Goal: Find specific page/section: Find specific page/section

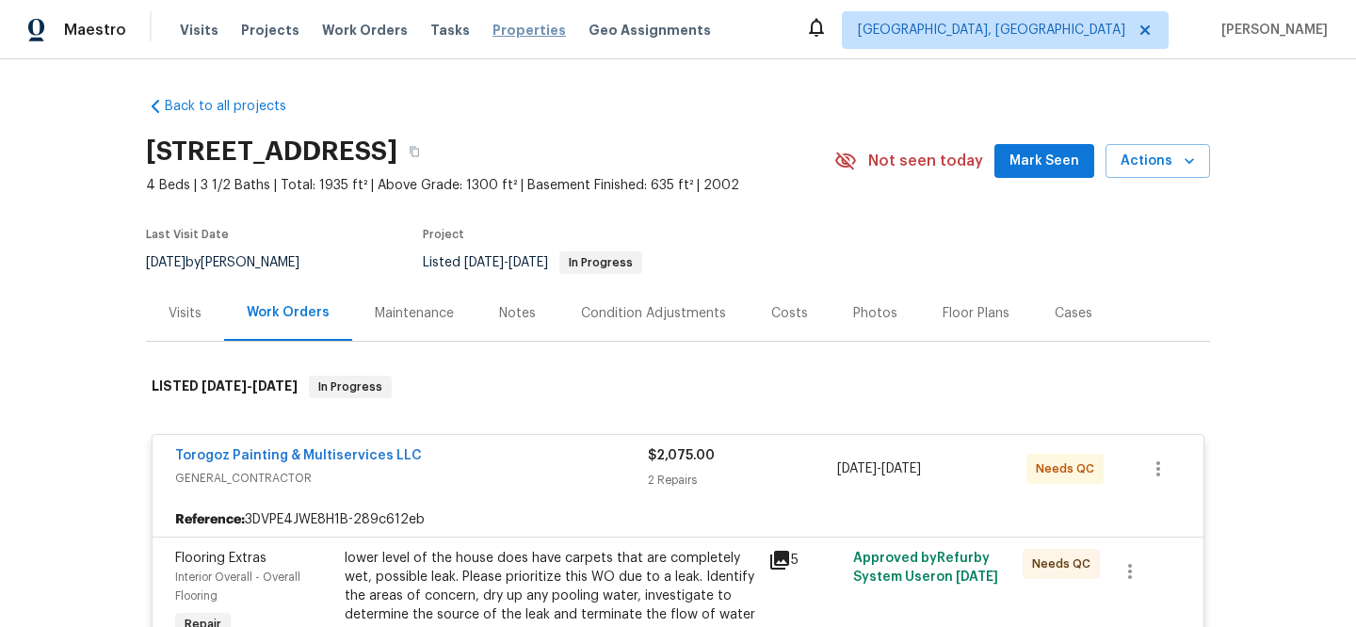
click at [496, 33] on span "Properties" at bounding box center [528, 30] width 73 height 19
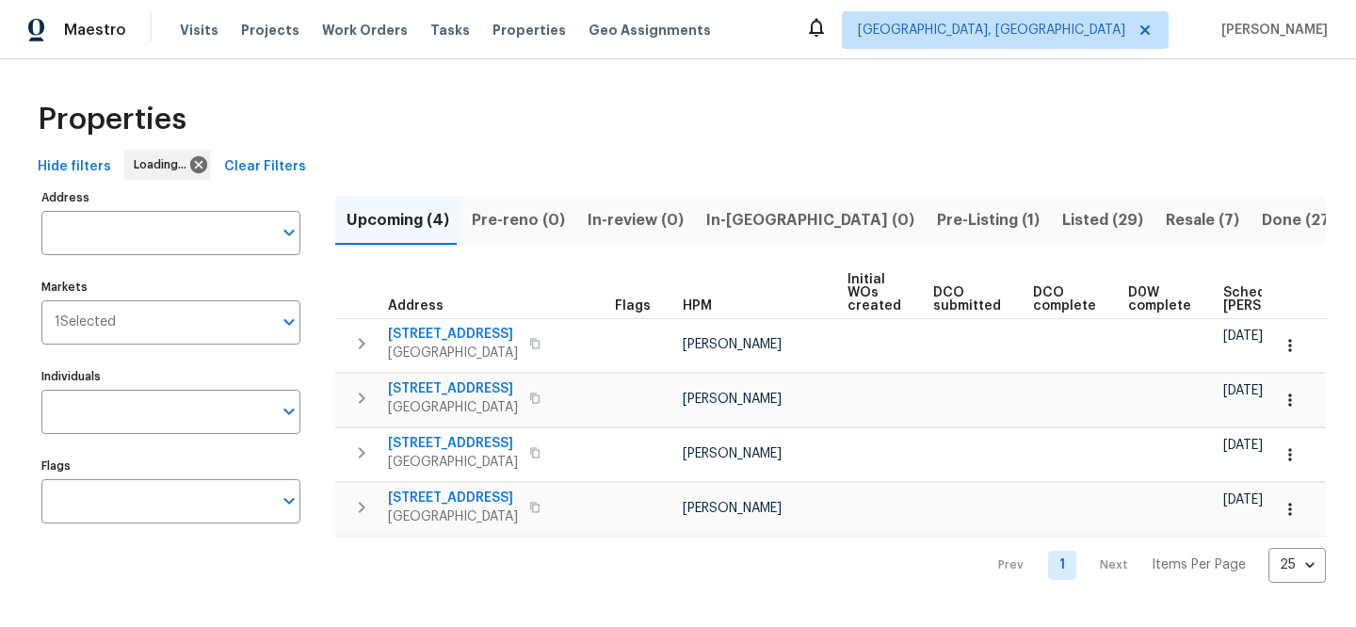
click at [247, 168] on span "Clear Filters" at bounding box center [265, 167] width 82 height 24
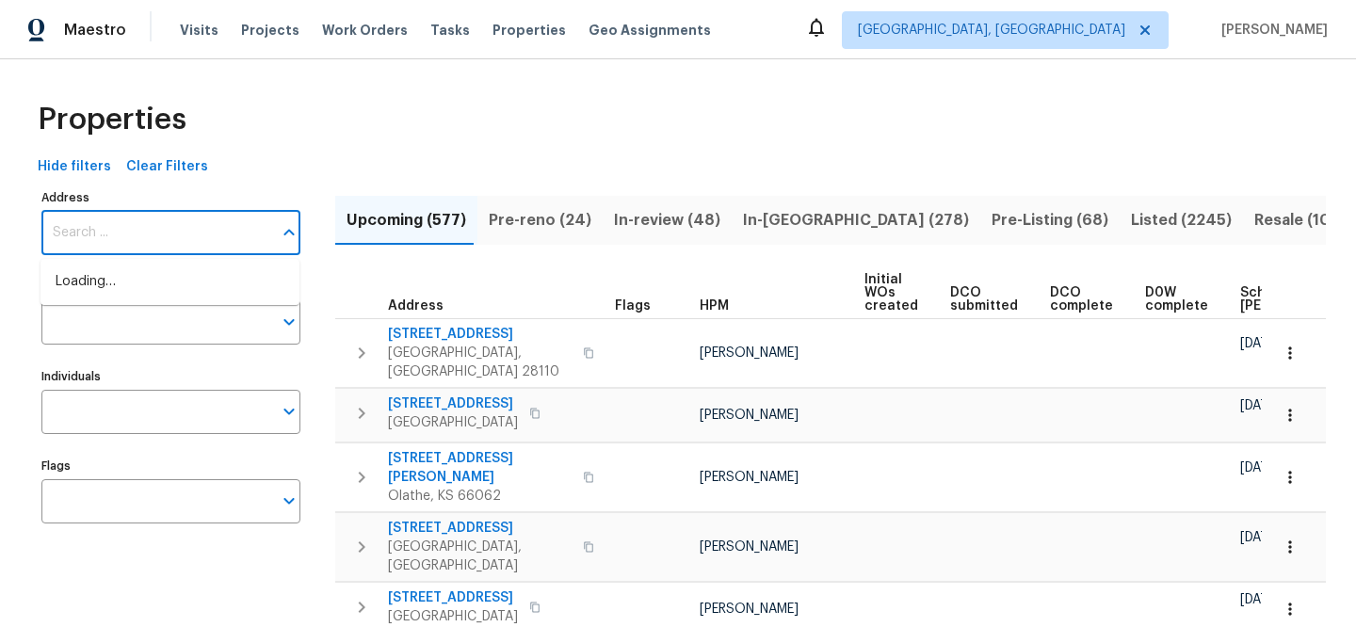
click at [173, 230] on input "Address" at bounding box center [156, 233] width 231 height 44
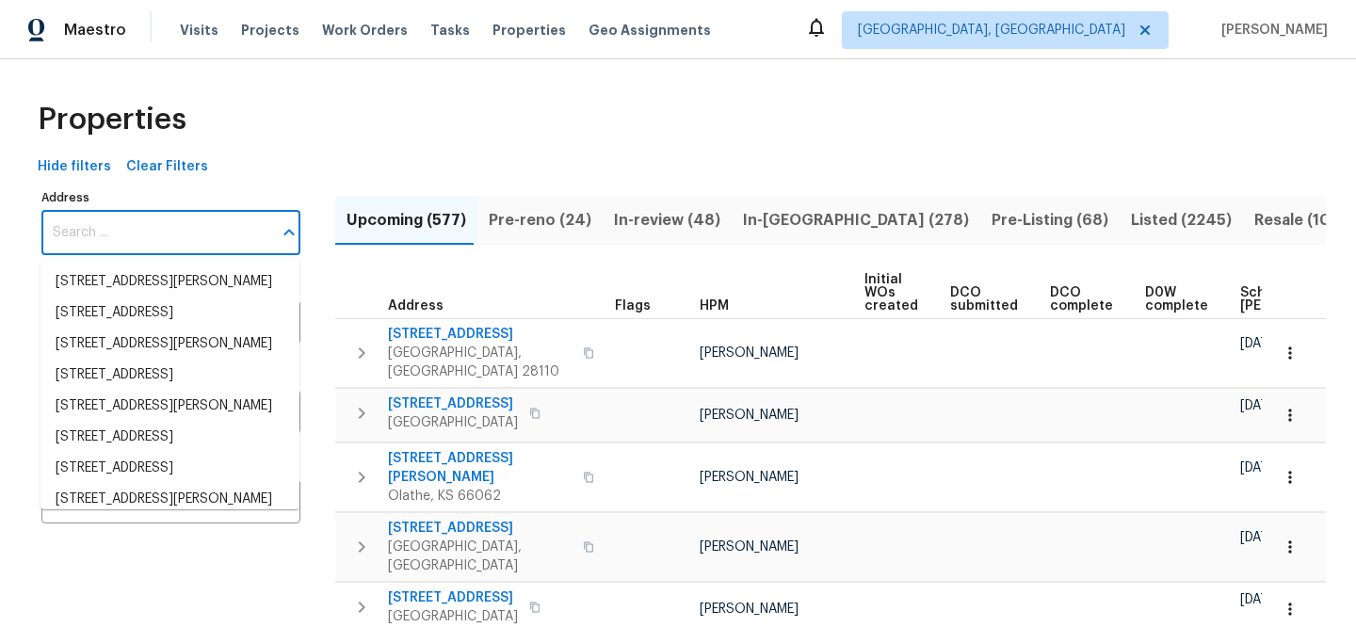
paste input "10465 Woodchuck Ct, Twinsburg, OH 44087"
type input "10465 Woodchuck Ct, Twinsburg, OH 44087"
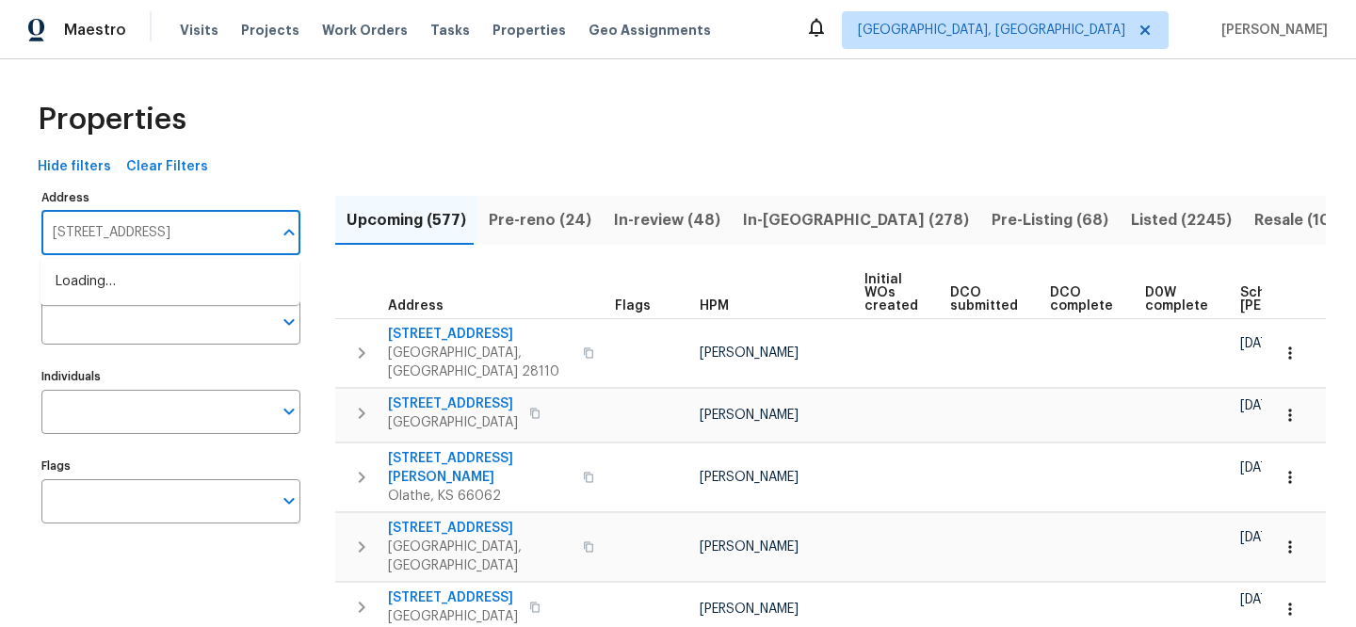
scroll to position [0, 55]
click at [188, 284] on li "10465 Woodchuck Ct Twinsburg OH 44087" at bounding box center [169, 281] width 259 height 31
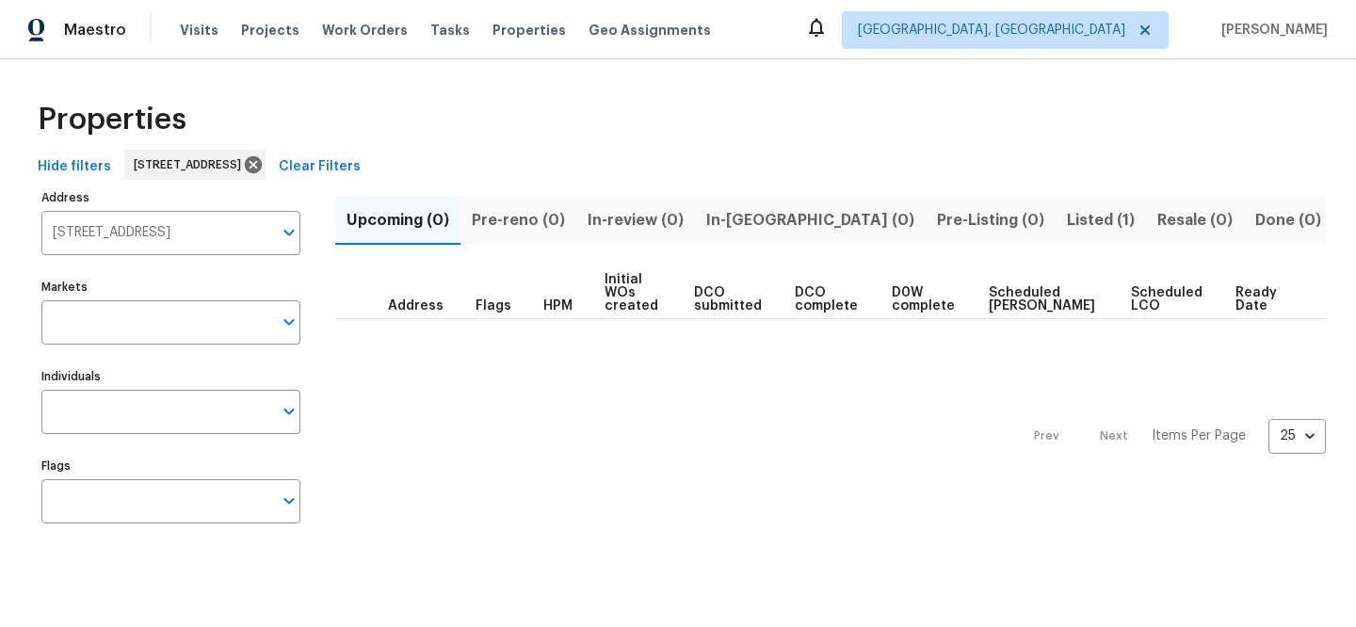
click at [1067, 215] on span "Listed (1)" at bounding box center [1101, 220] width 68 height 26
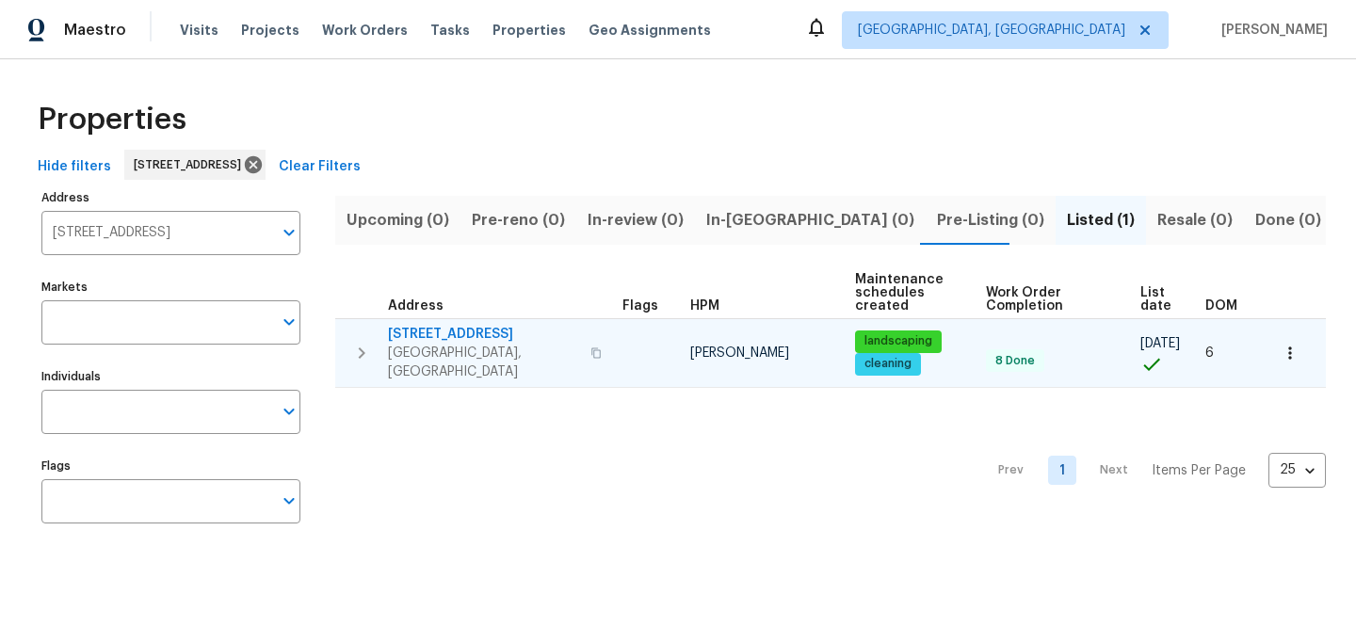
click at [473, 333] on span "10465 Woodchuck Ct" at bounding box center [483, 334] width 191 height 19
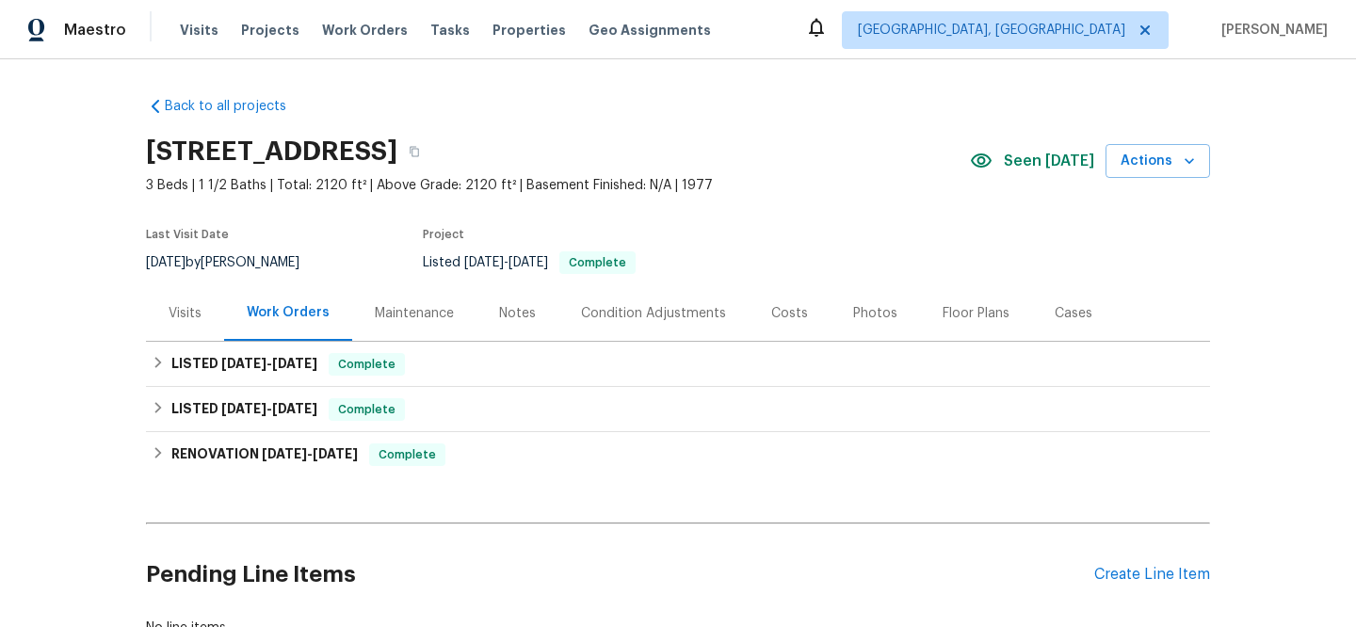
click at [189, 332] on div "Visits" at bounding box center [185, 313] width 78 height 56
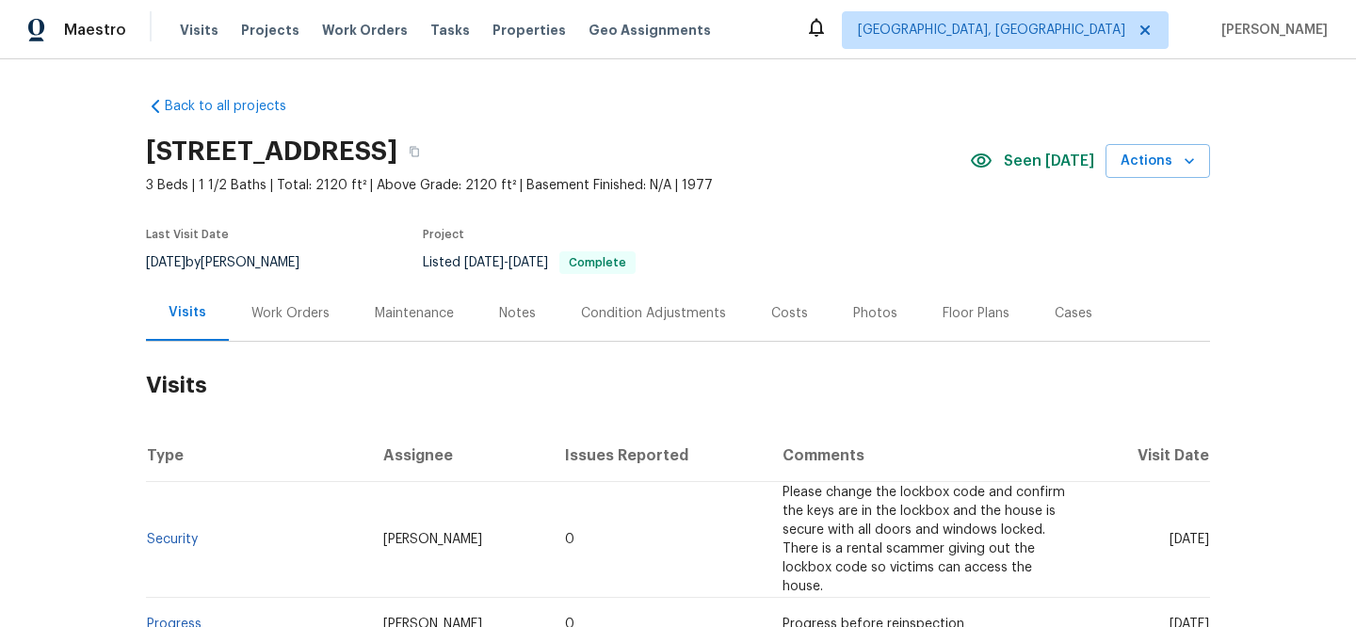
scroll to position [33, 0]
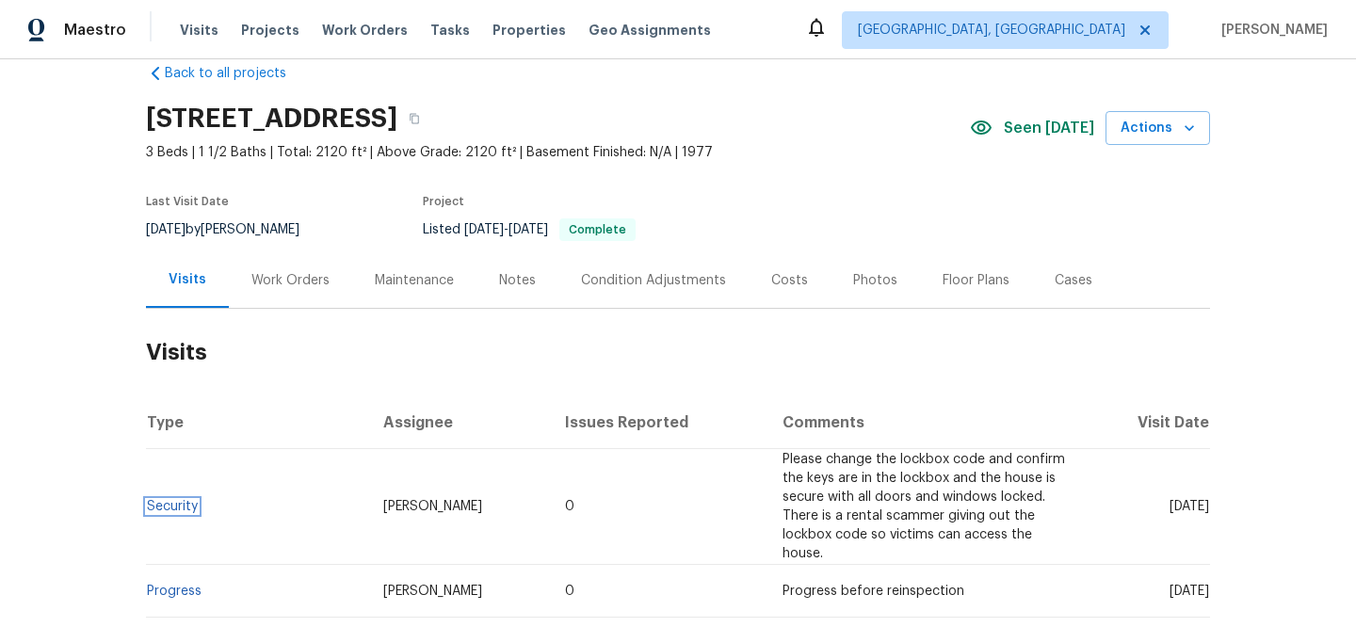
click at [171, 500] on link "Security" at bounding box center [172, 506] width 51 height 13
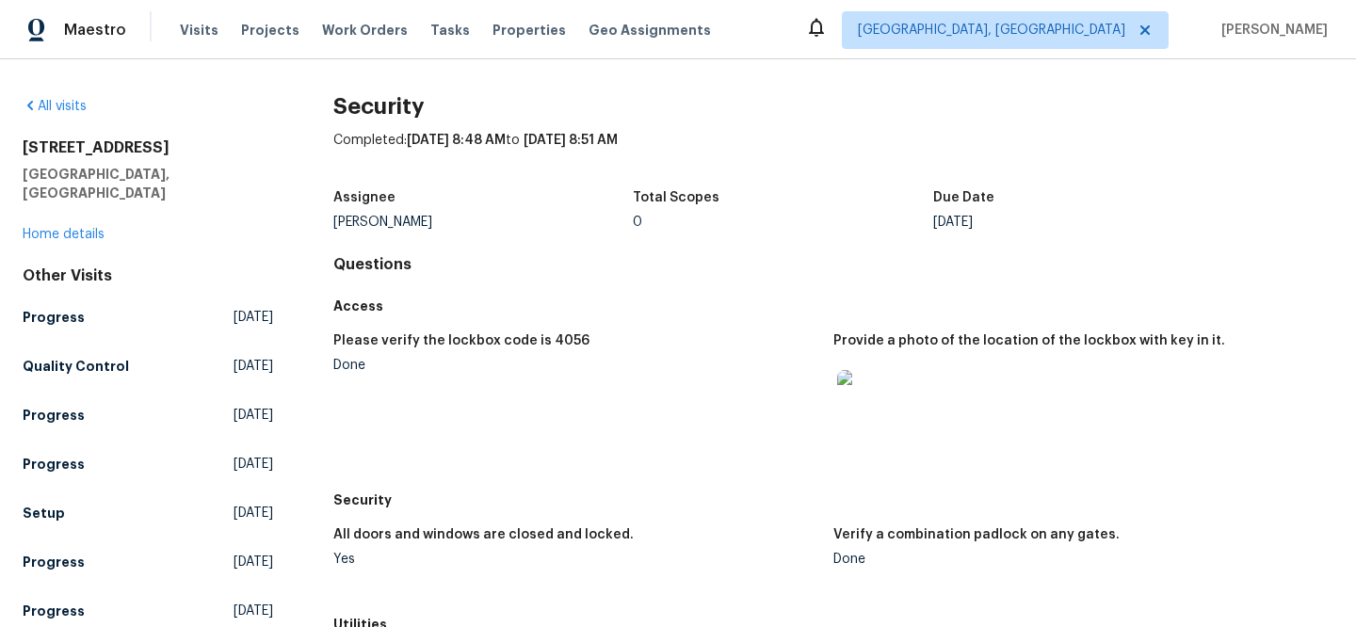
click at [882, 412] on img at bounding box center [867, 400] width 60 height 60
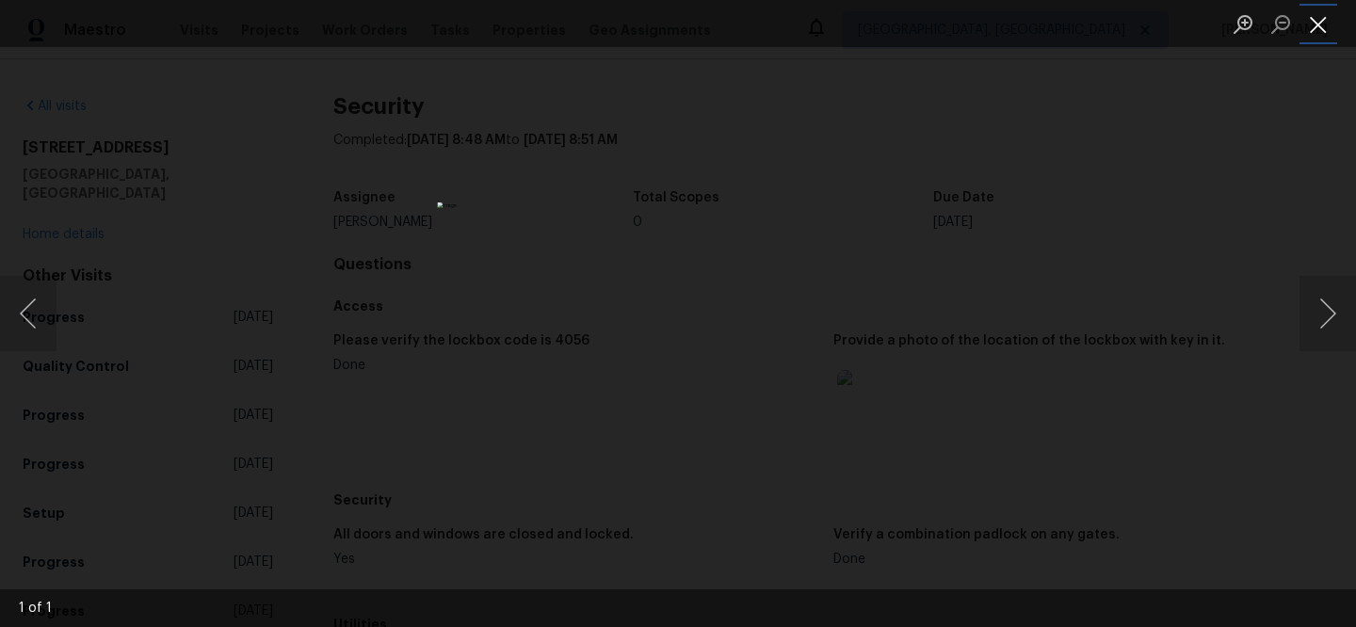
click at [1324, 30] on button "Close lightbox" at bounding box center [1318, 24] width 38 height 33
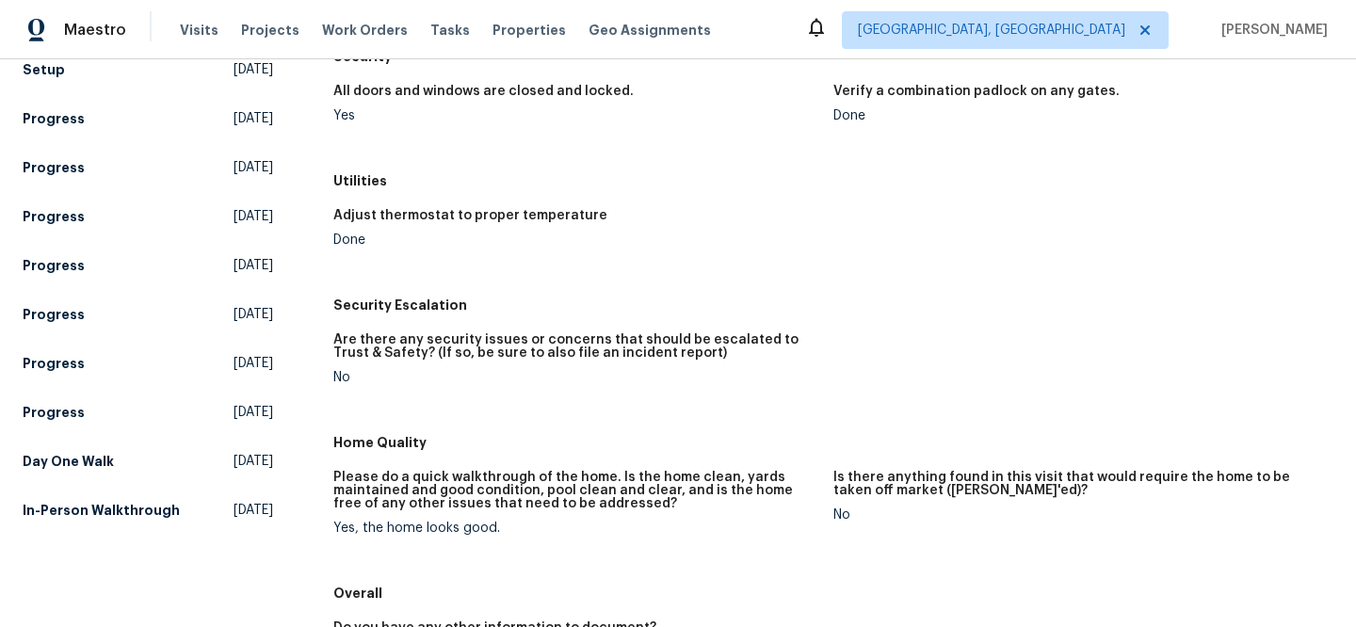
scroll to position [623, 0]
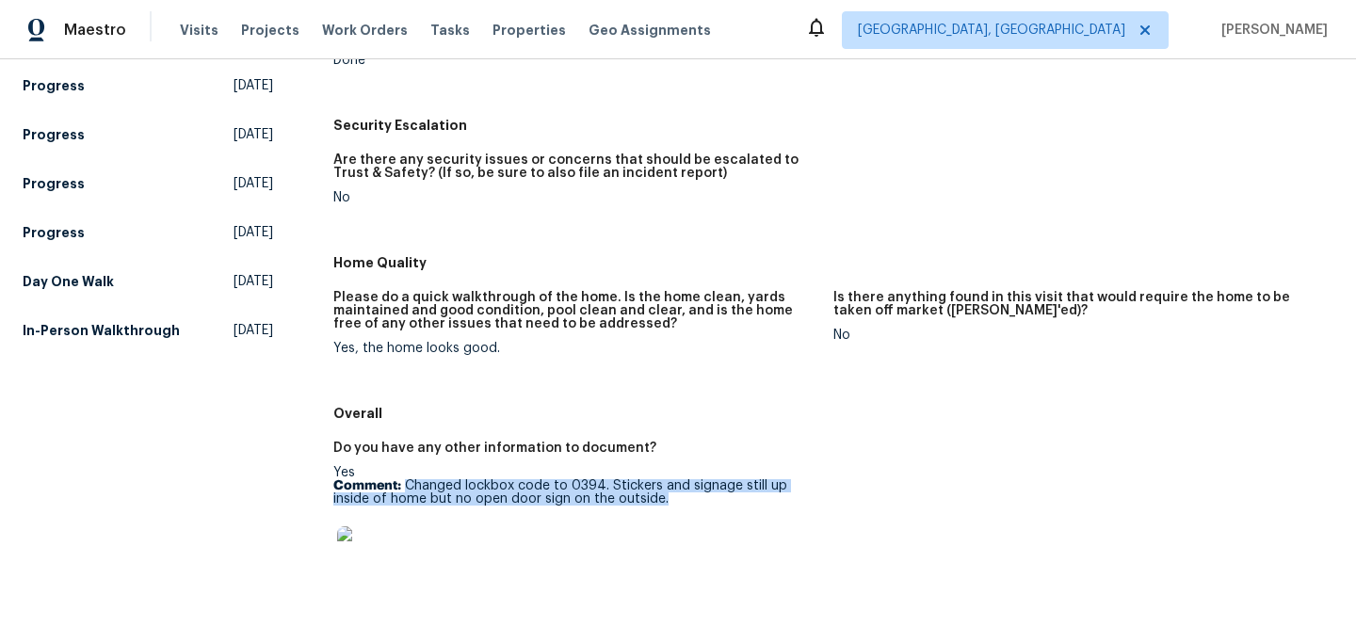
drag, startPoint x: 403, startPoint y: 482, endPoint x: 687, endPoint y: 500, distance: 284.8
click at [687, 500] on p "Comment: Changed lockbox code to 0394. Stickers and signage still up inside of …" at bounding box center [575, 492] width 485 height 26
copy p "Changed lockbox code to 0394. Stickers and signage still up inside of home but …"
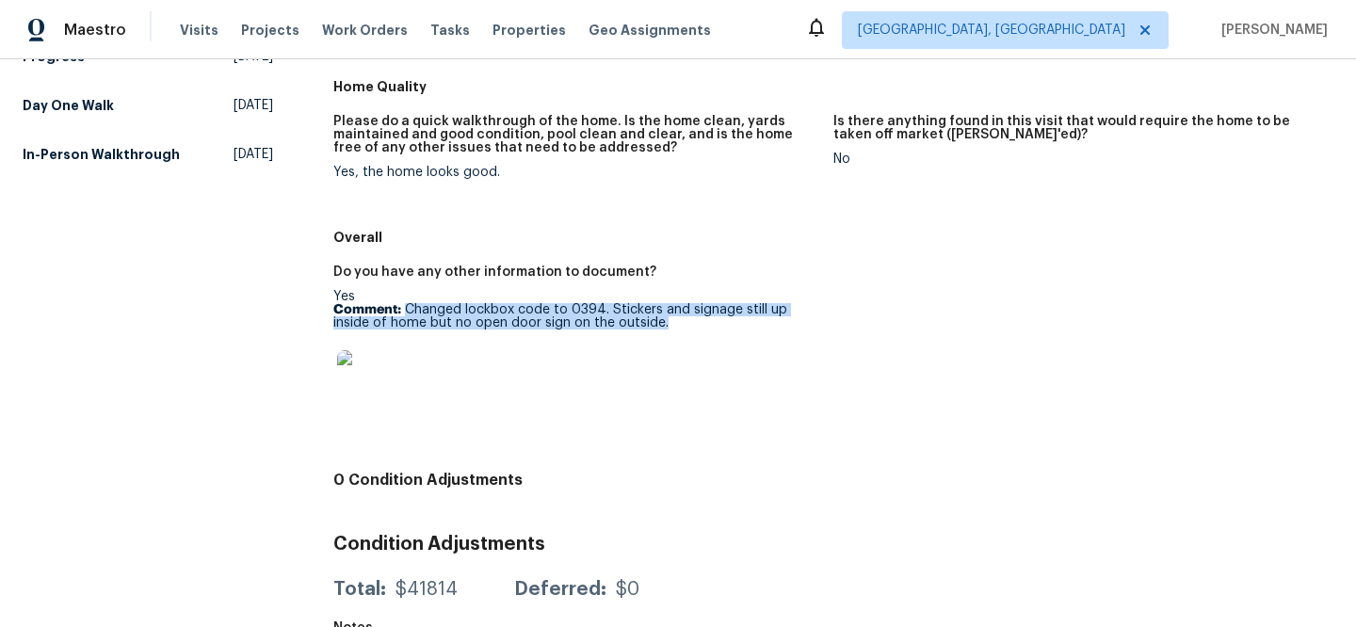
scroll to position [909, 0]
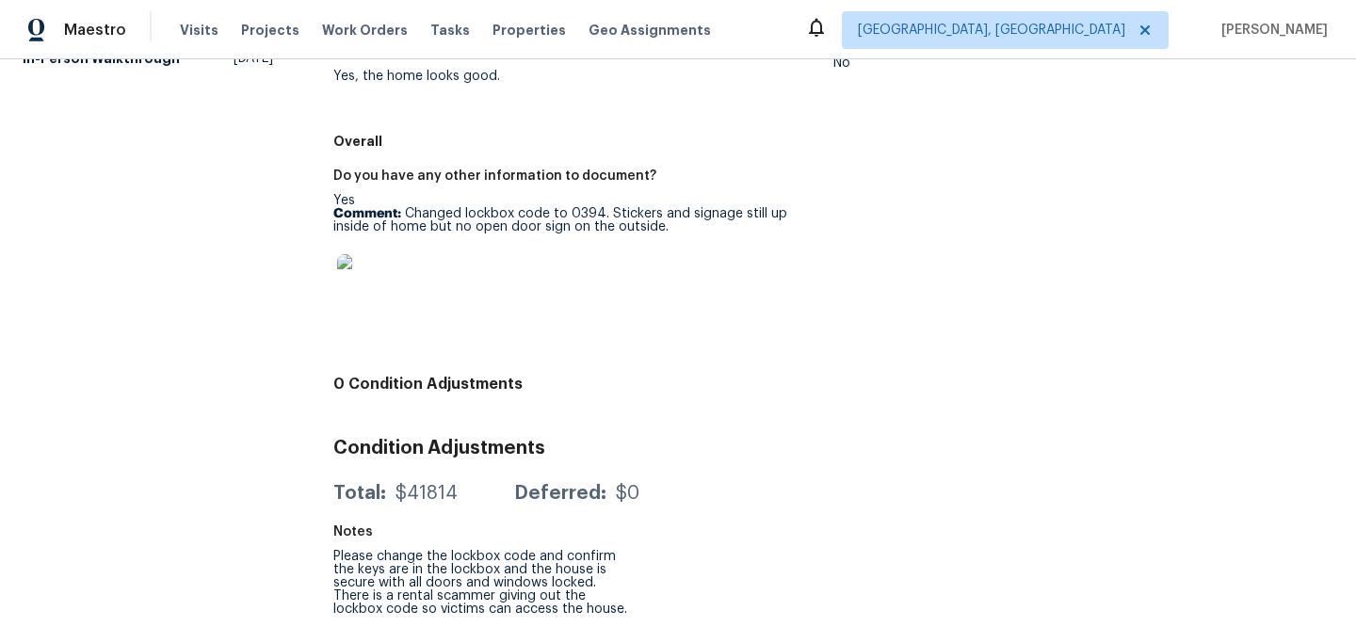
click at [494, 31] on span "Properties" at bounding box center [528, 30] width 73 height 19
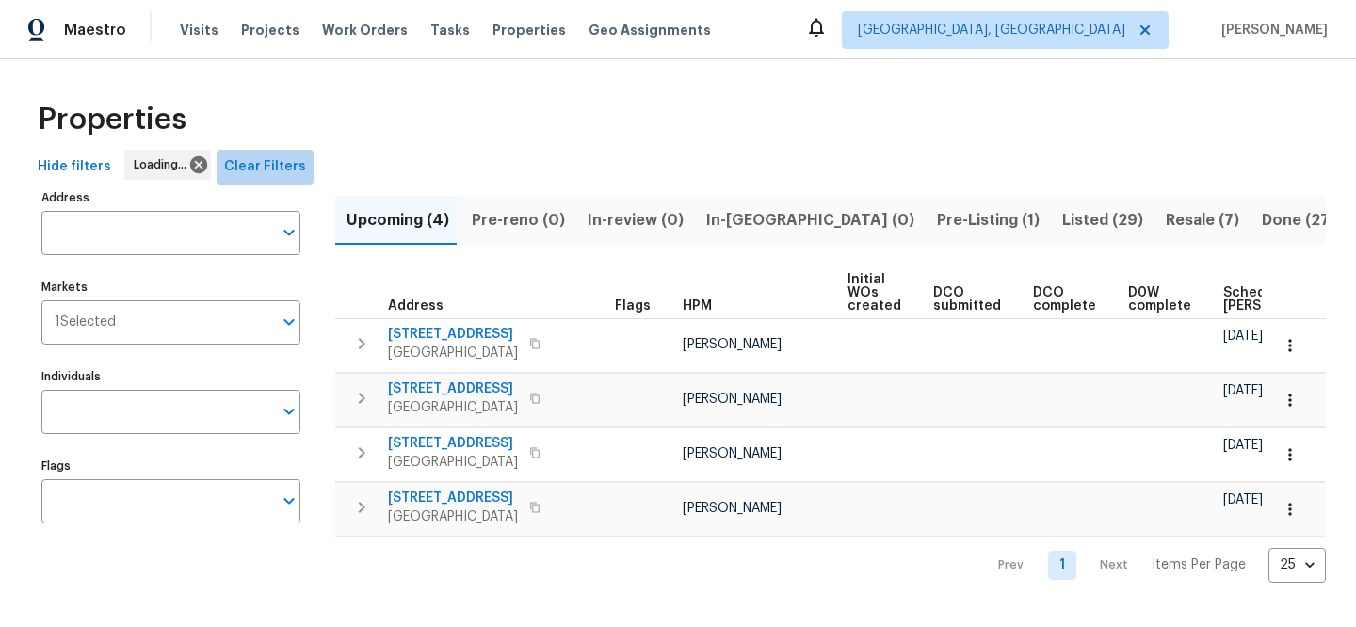
click at [277, 174] on span "Clear Filters" at bounding box center [265, 167] width 82 height 24
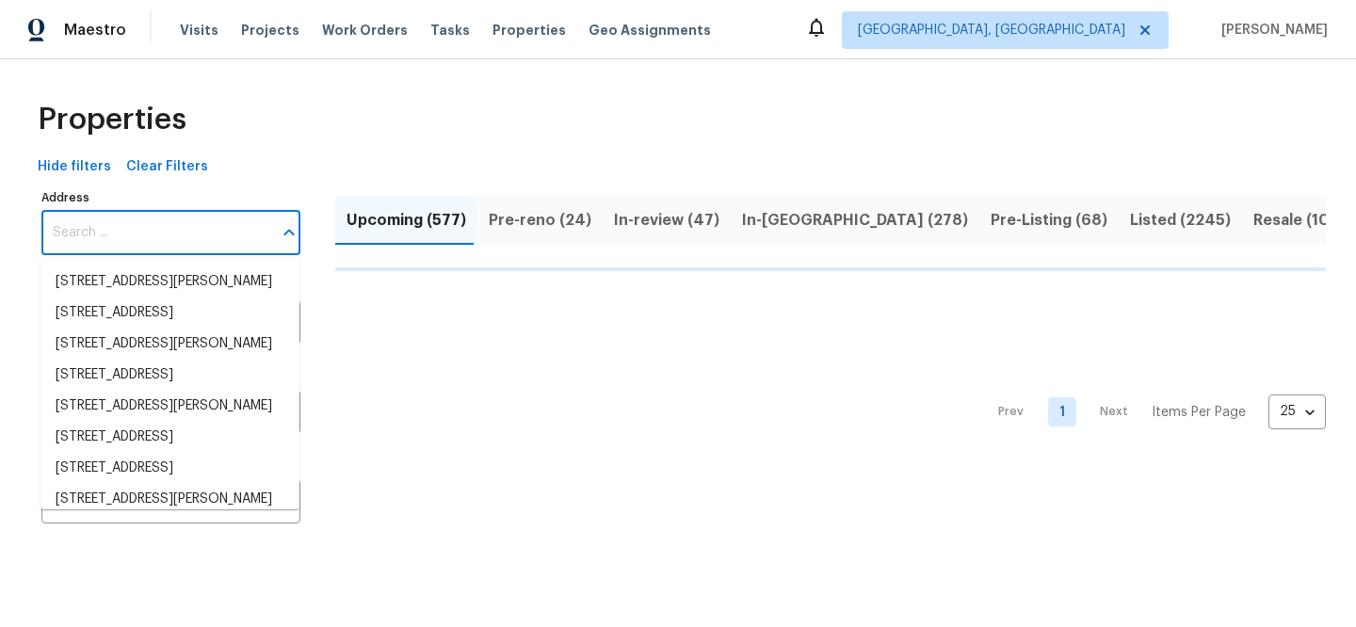
click at [195, 236] on input "Address" at bounding box center [156, 233] width 231 height 44
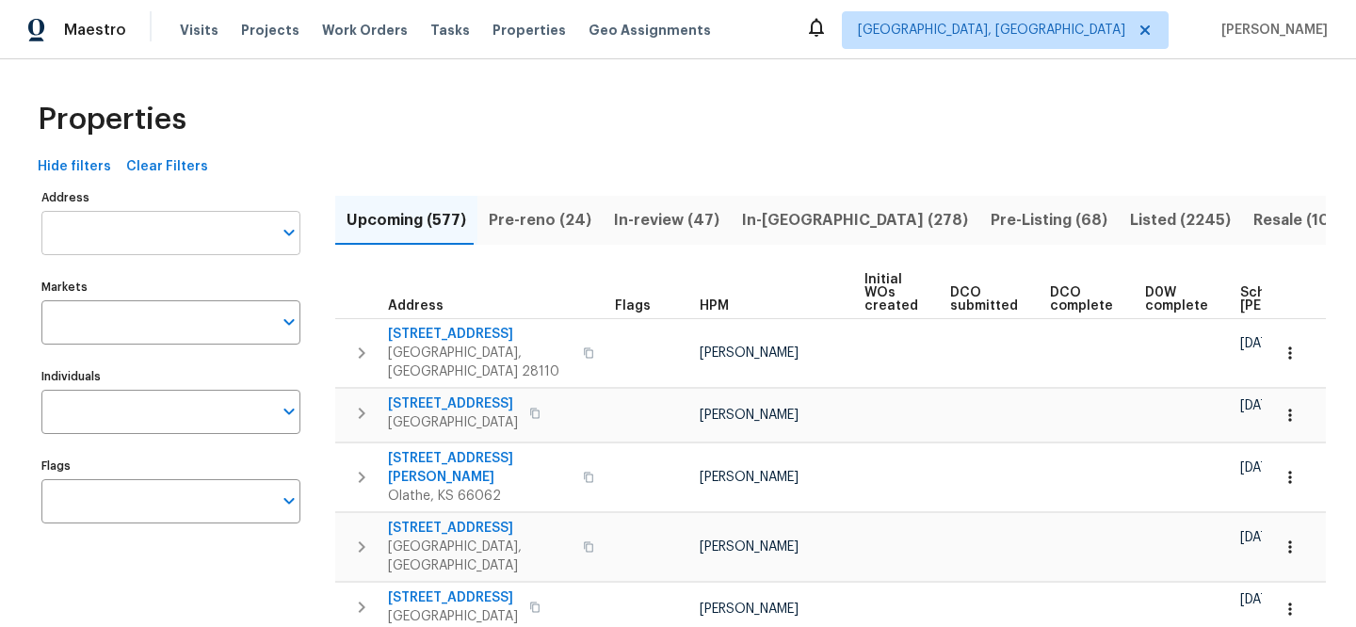
click at [193, 236] on input "Address" at bounding box center [156, 233] width 231 height 44
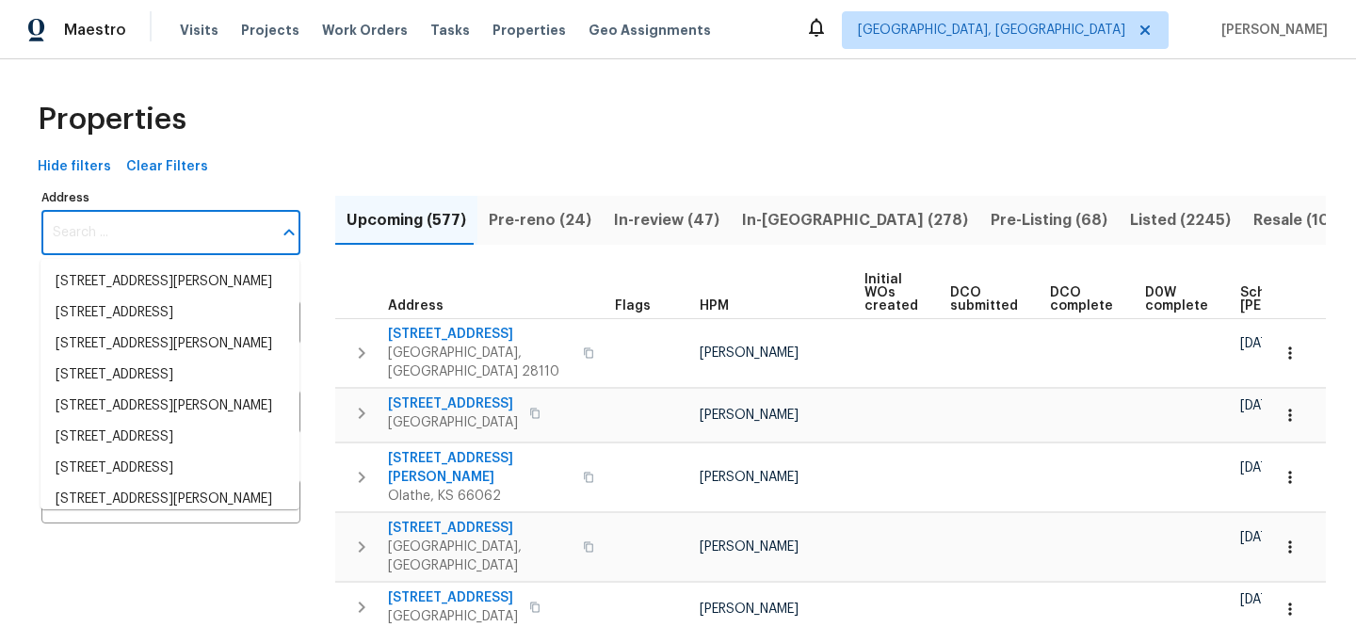
paste input "[STREET_ADDRESS]"
type input "[STREET_ADDRESS]"
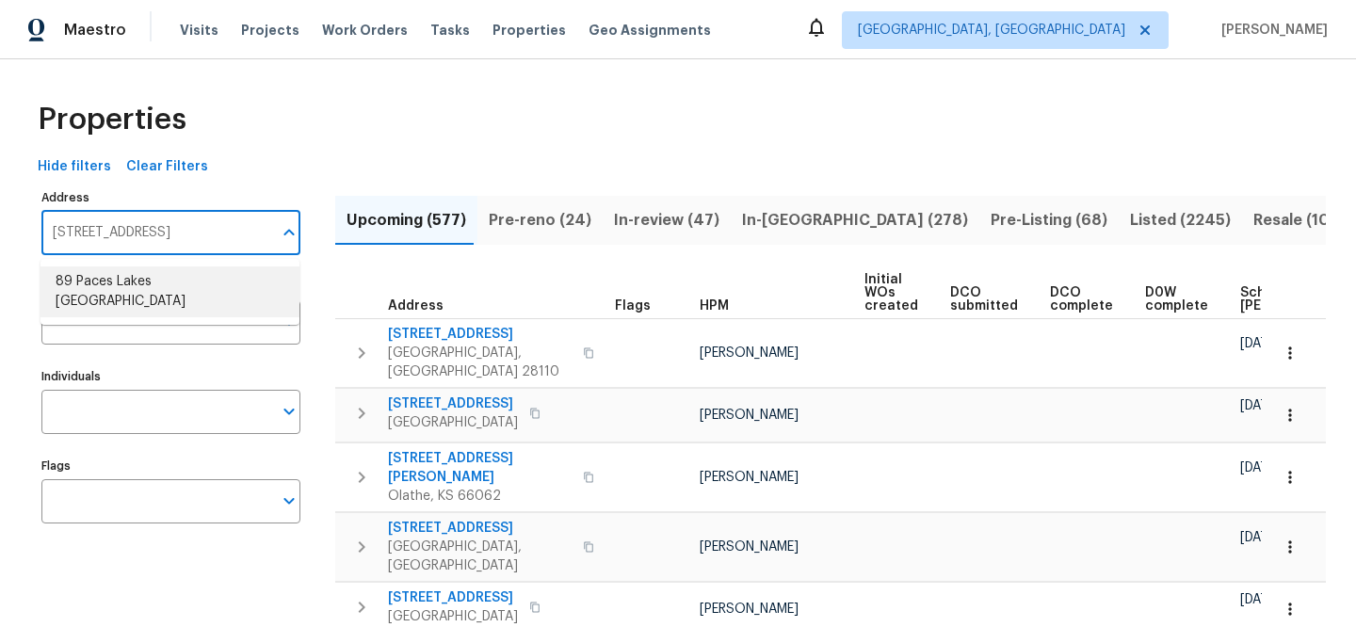
click at [180, 280] on li "89 Paces Lakes Pt Dallas GA 30157" at bounding box center [169, 291] width 259 height 51
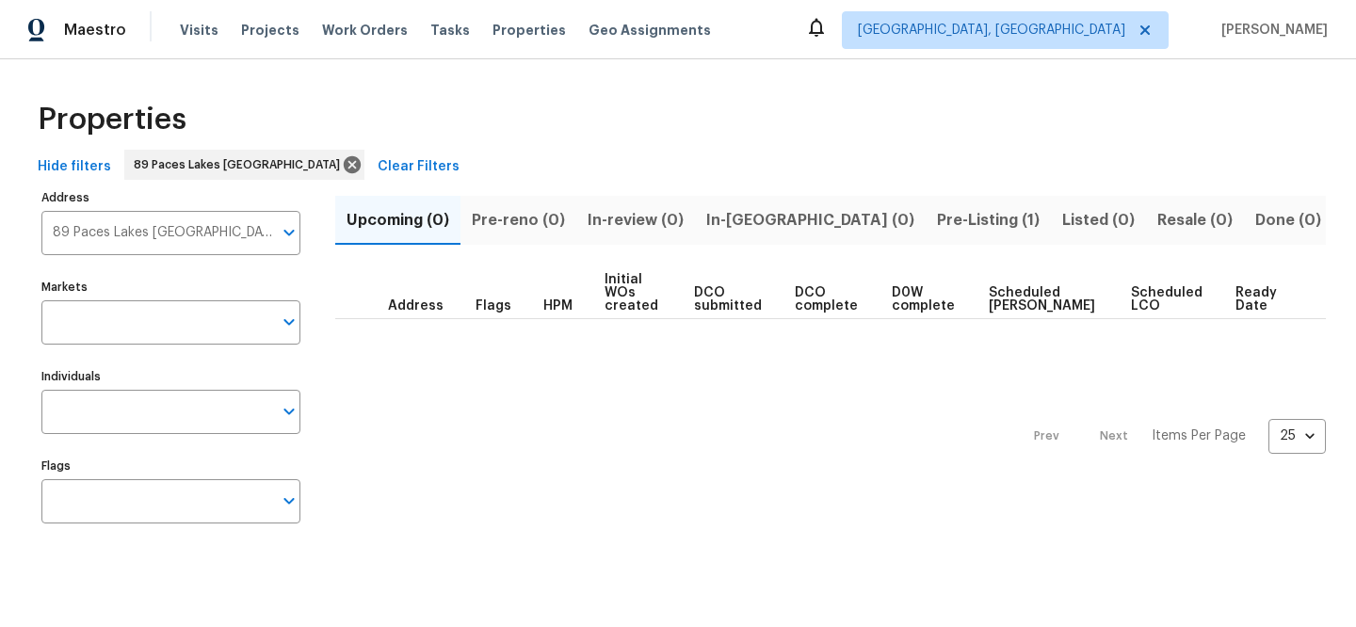
click at [937, 211] on span "Pre-Listing (1)" at bounding box center [988, 220] width 103 height 26
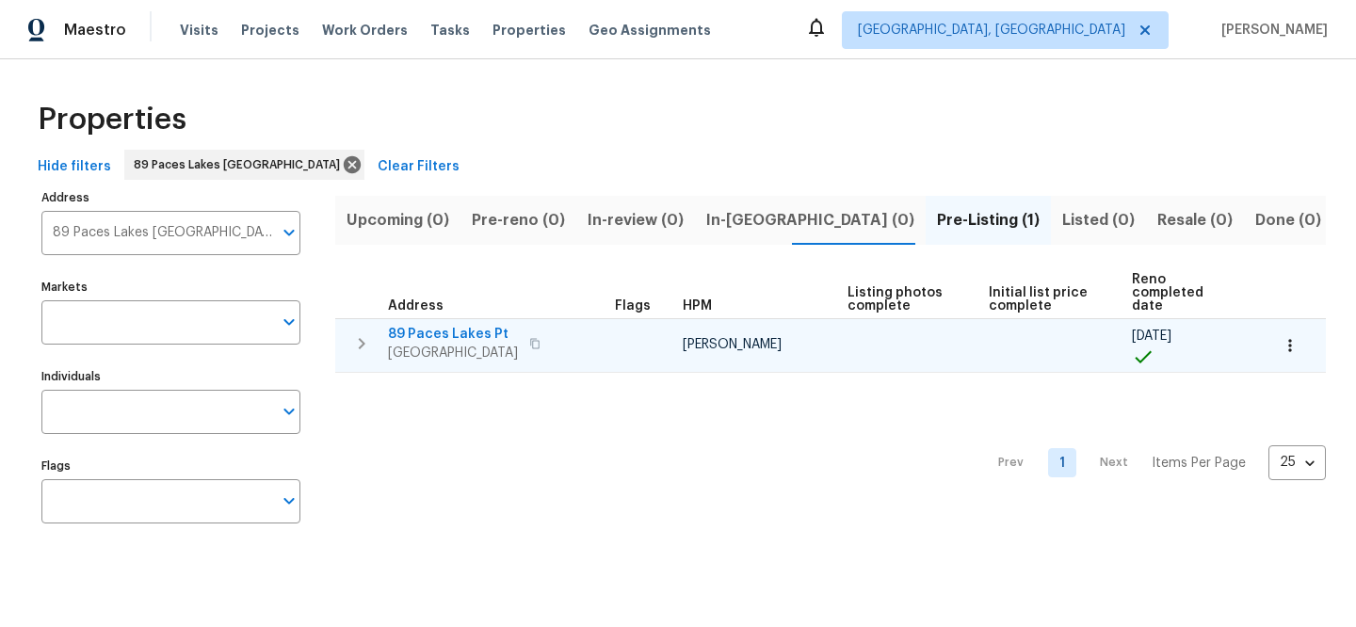
click at [464, 325] on span "89 Paces Lakes Pt" at bounding box center [453, 334] width 130 height 19
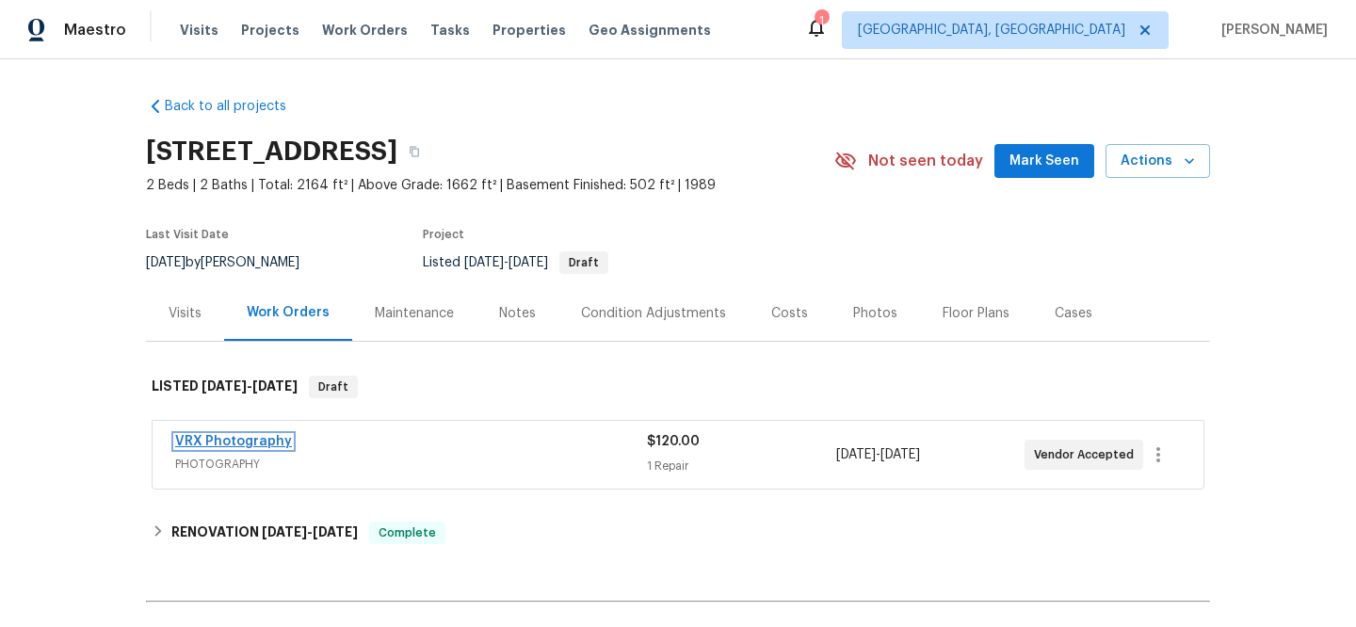
click at [233, 442] on link "VRX Photography" at bounding box center [233, 441] width 117 height 13
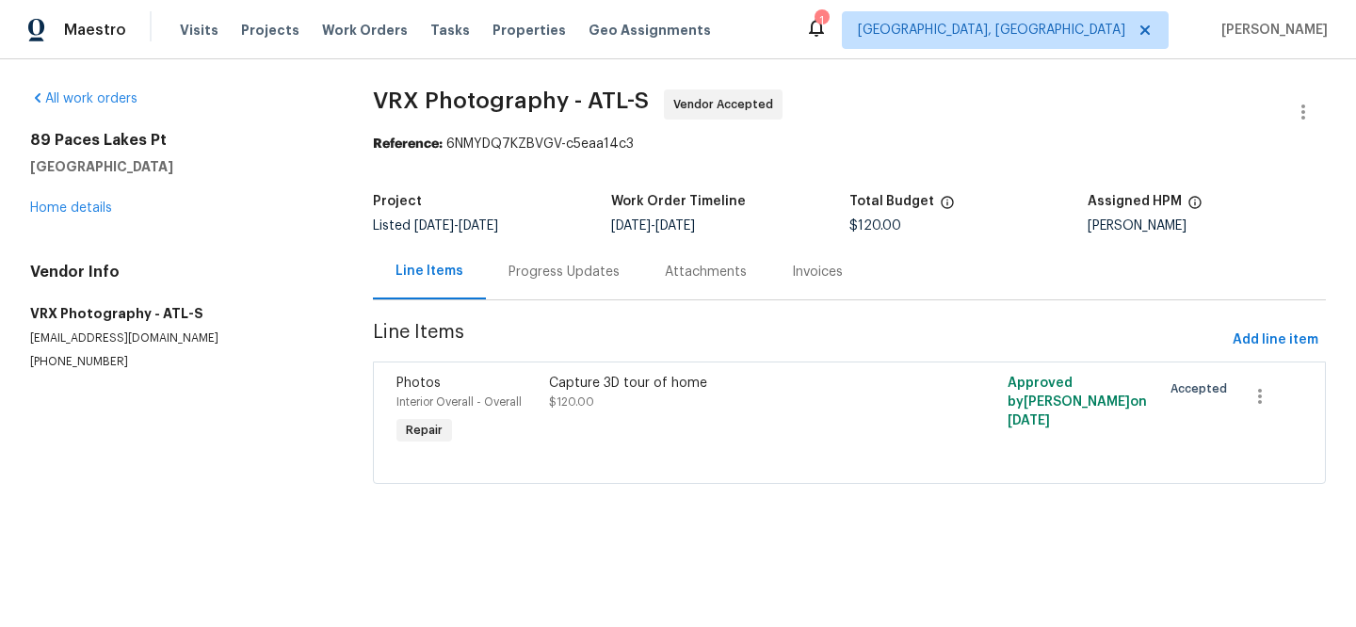
click at [75, 199] on div "[STREET_ADDRESS] Home details" at bounding box center [178, 174] width 297 height 87
click at [73, 206] on link "Home details" at bounding box center [71, 207] width 82 height 13
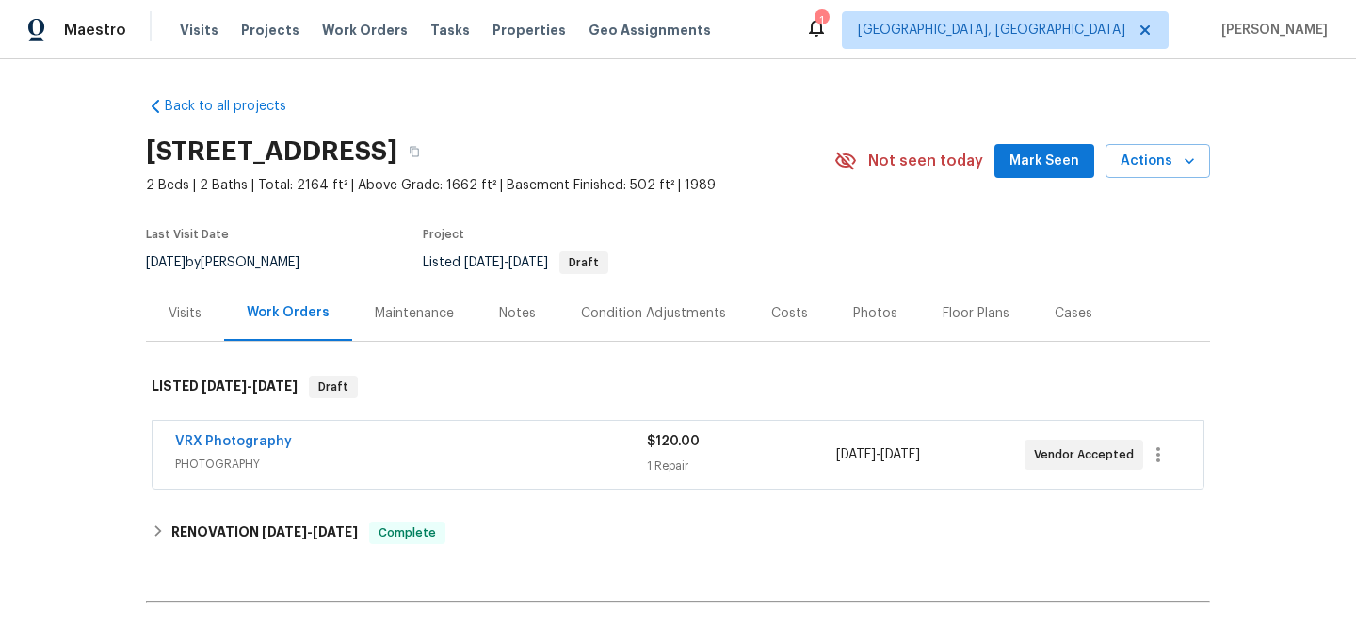
click at [168, 313] on div "Visits" at bounding box center [184, 313] width 33 height 19
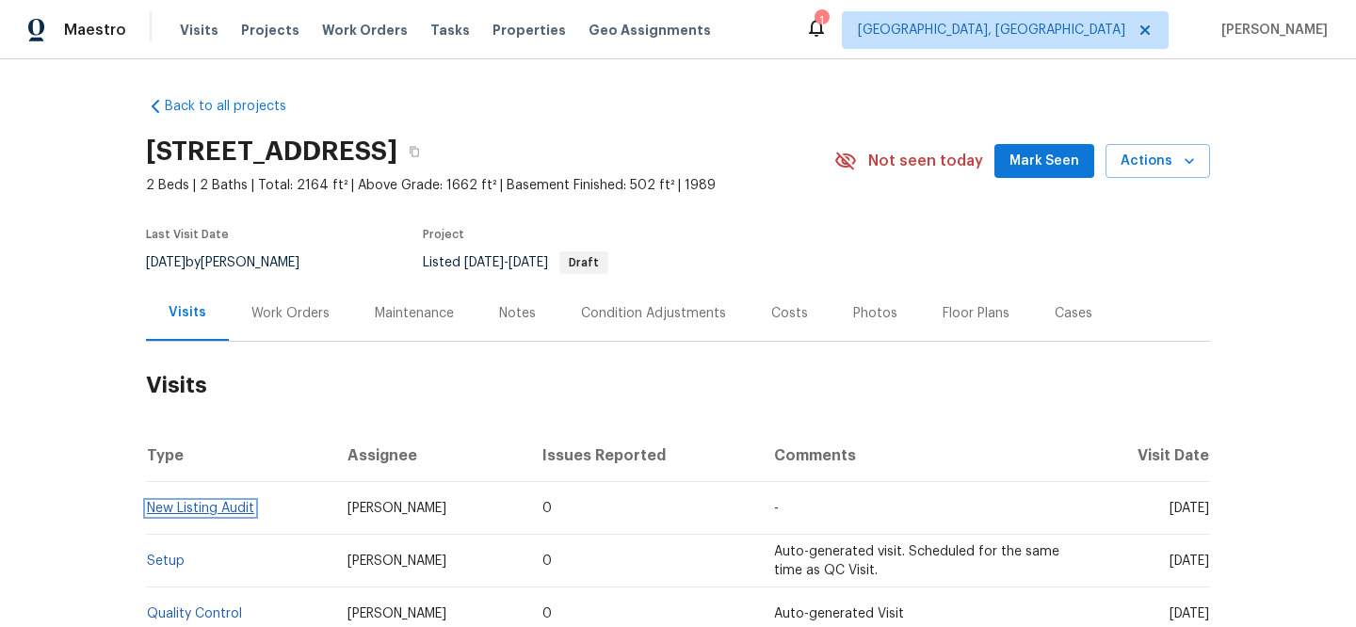
click at [205, 508] on link "New Listing Audit" at bounding box center [200, 508] width 107 height 13
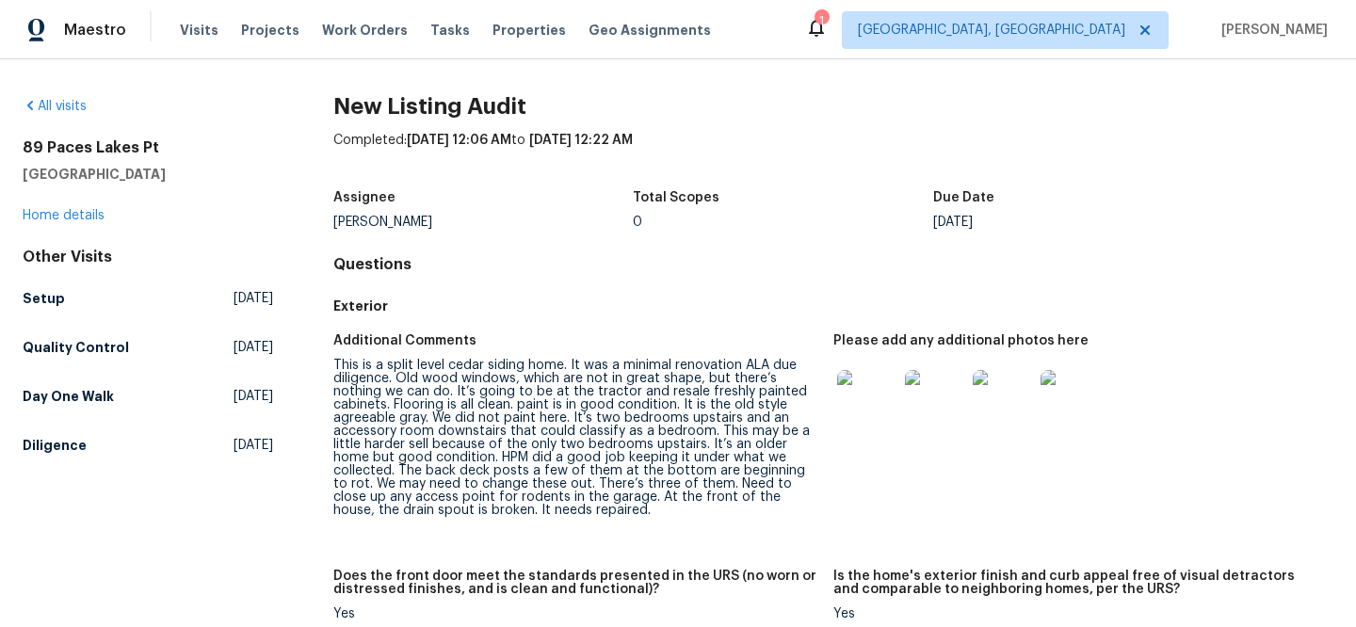
click at [850, 417] on img at bounding box center [867, 400] width 60 height 60
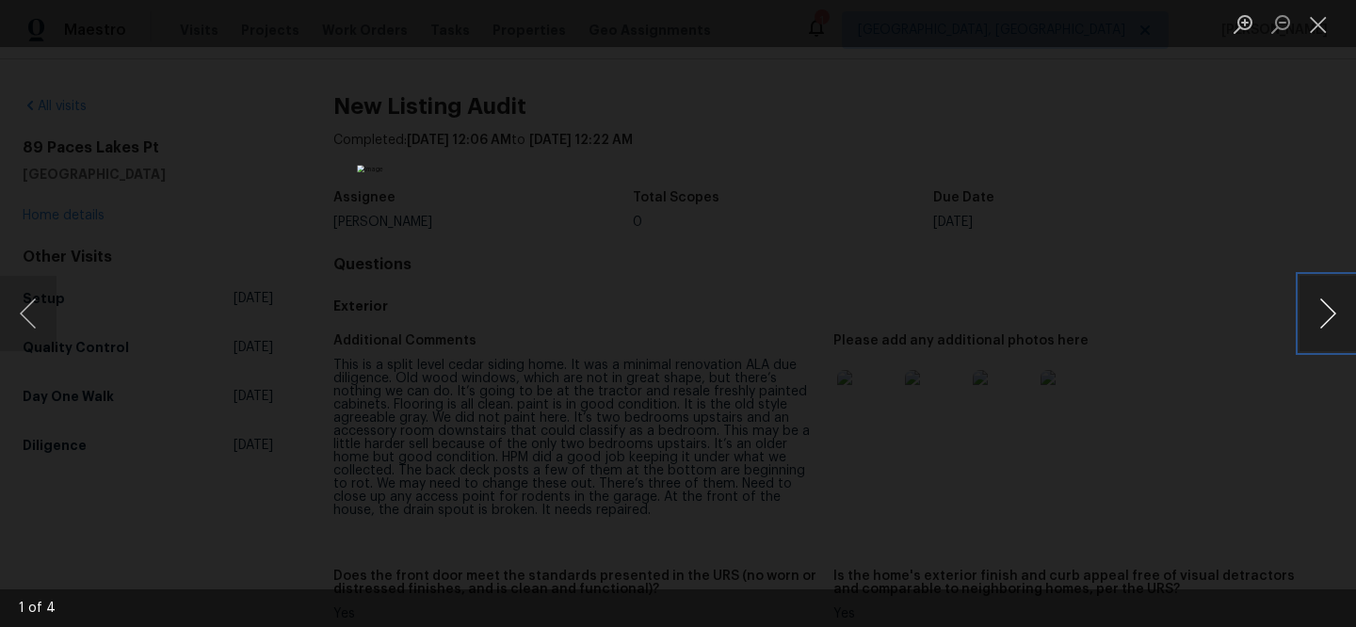
click at [1334, 313] on button "Next image" at bounding box center [1327, 313] width 56 height 75
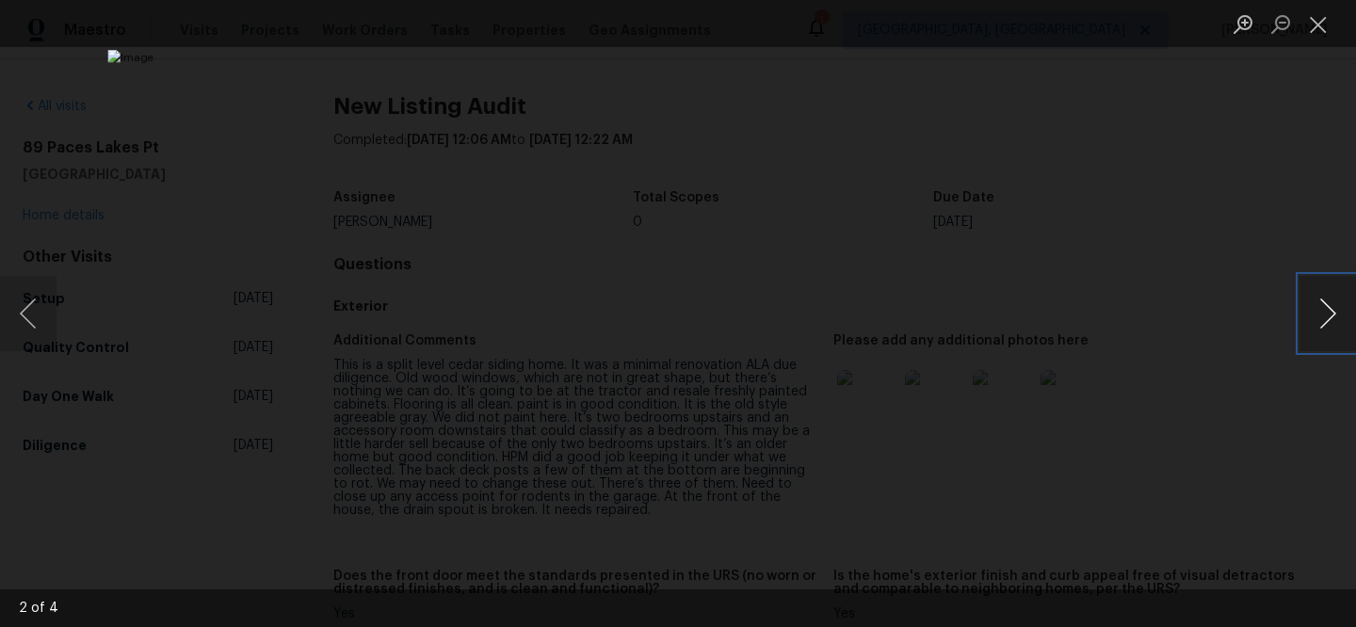
click at [1334, 313] on button "Next image" at bounding box center [1327, 313] width 56 height 75
click at [1319, 24] on button "Close lightbox" at bounding box center [1318, 24] width 38 height 33
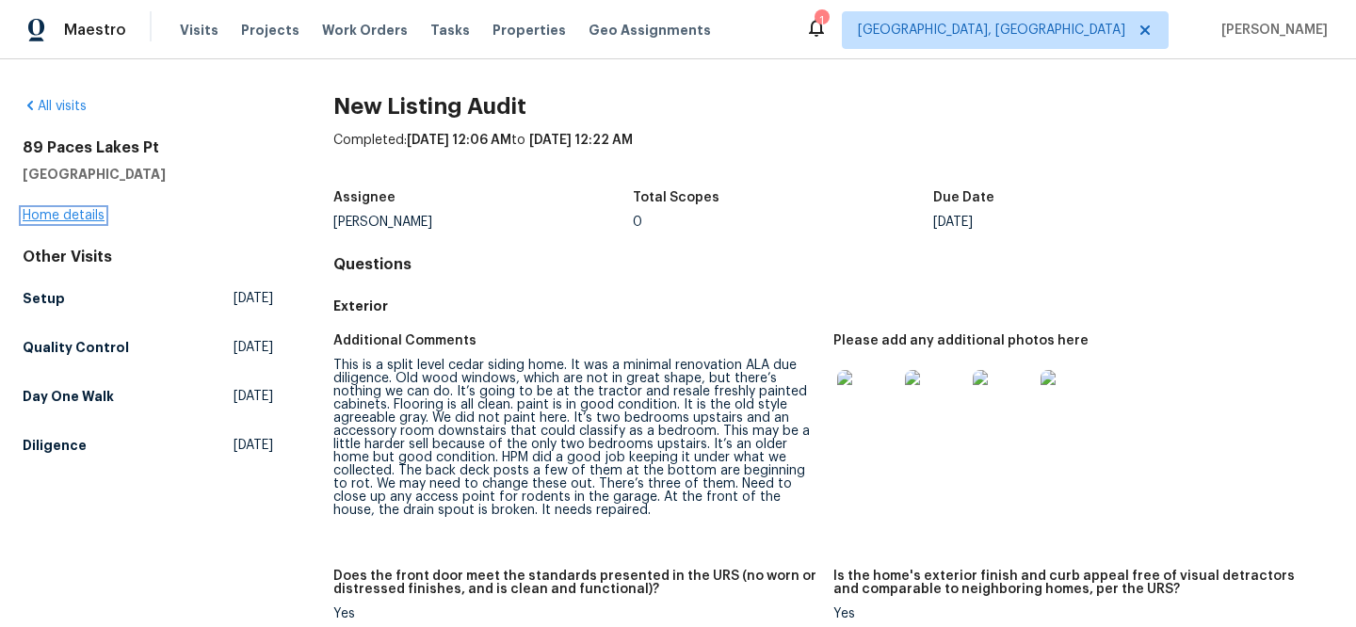
click at [82, 212] on link "Home details" at bounding box center [64, 215] width 82 height 13
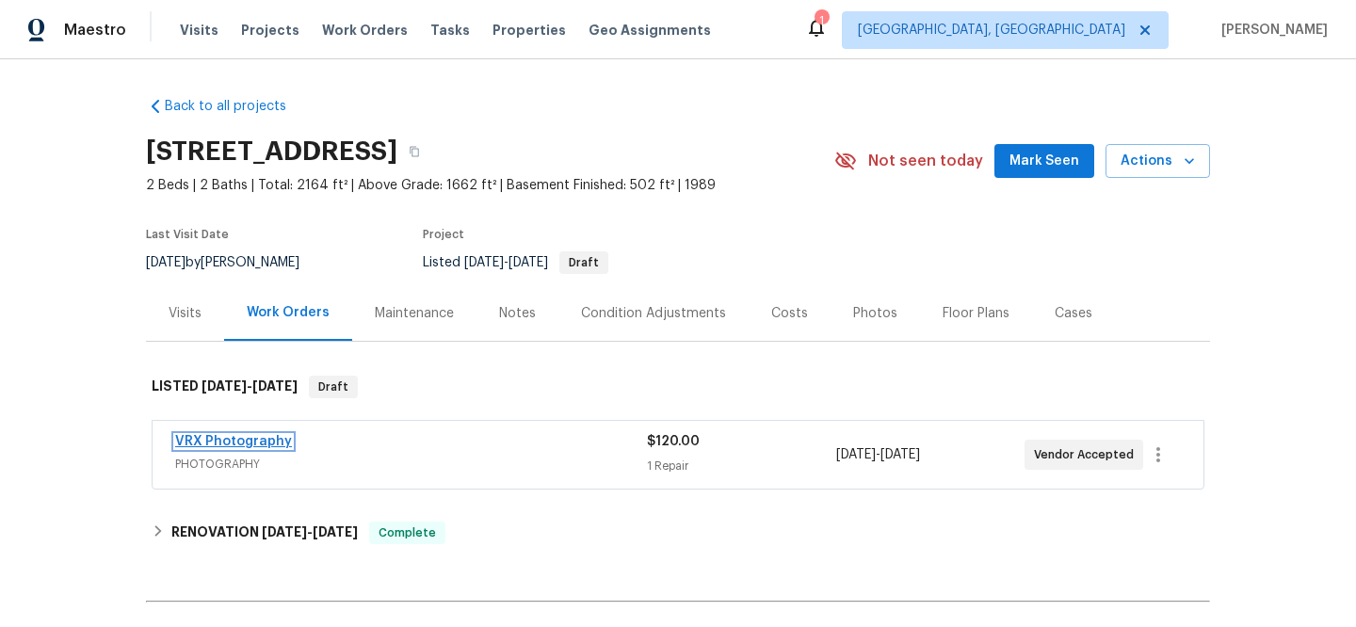
click at [261, 441] on link "VRX Photography" at bounding box center [233, 441] width 117 height 13
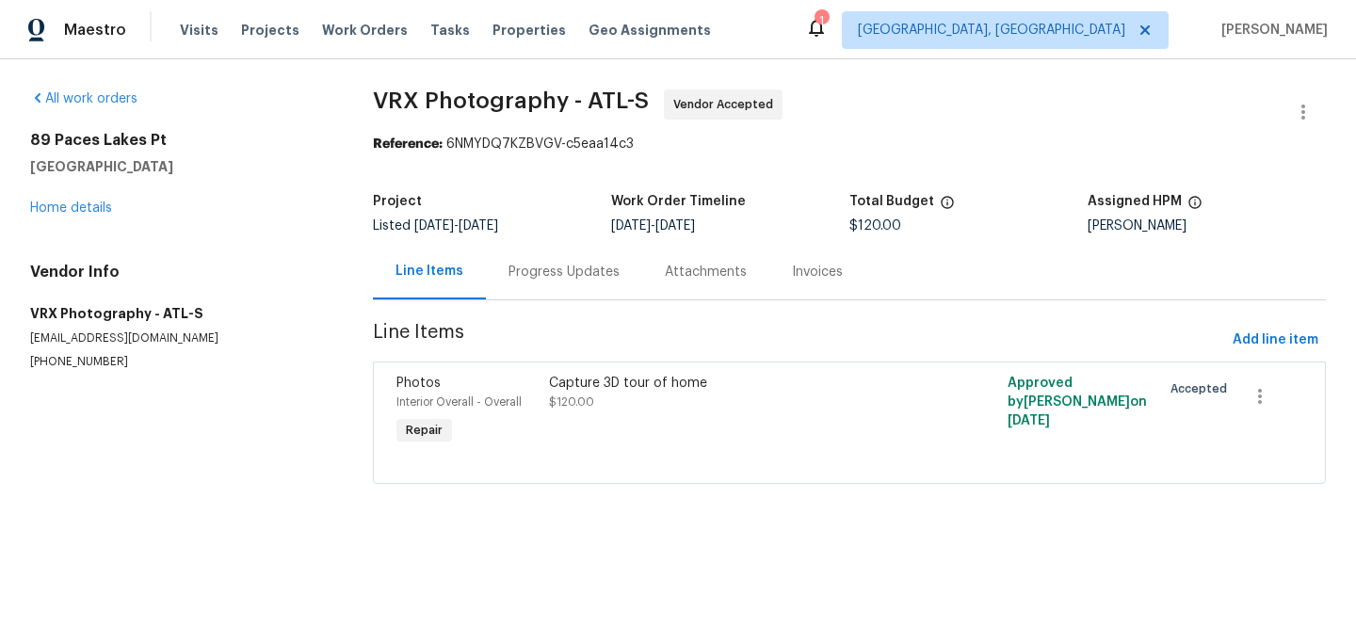
click at [704, 392] on div "Capture 3D tour of home" at bounding box center [734, 383] width 371 height 19
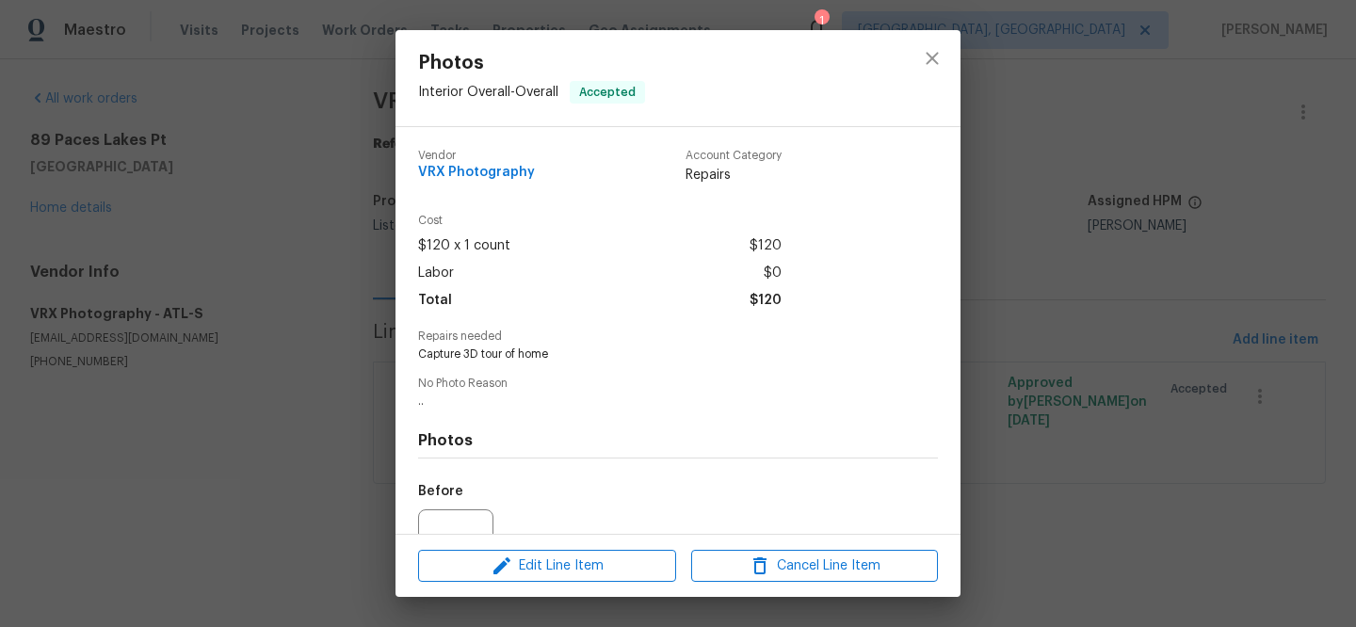
scroll to position [192, 0]
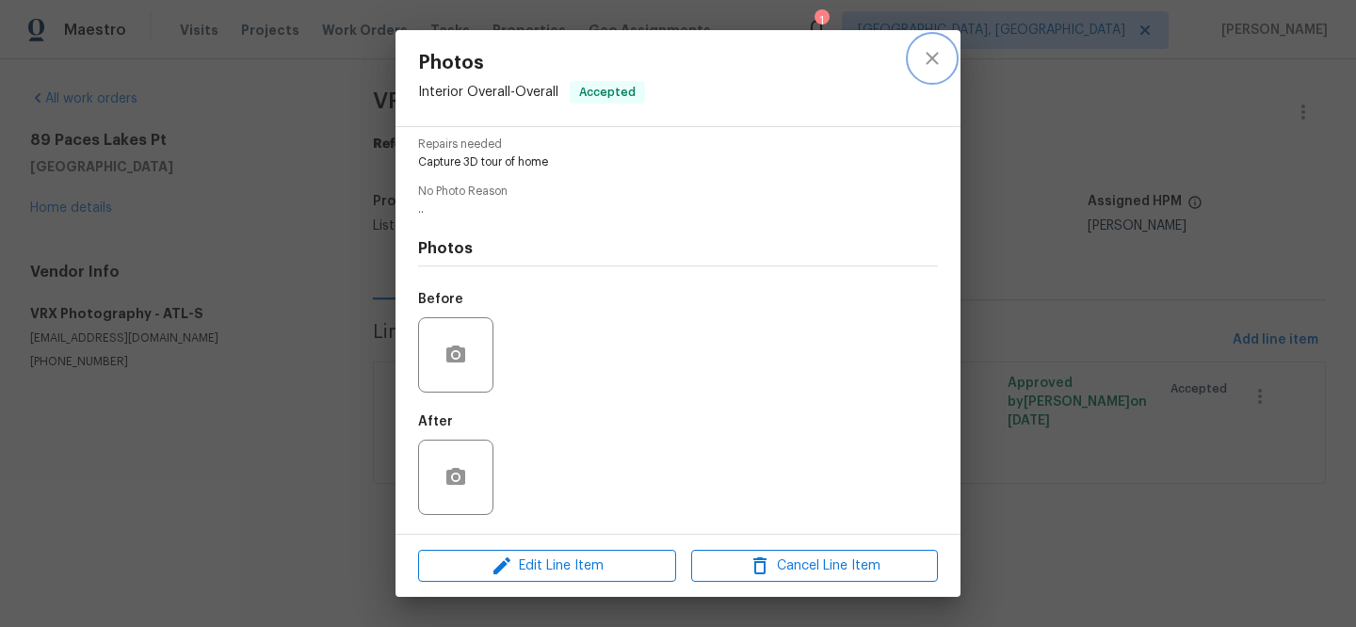
click at [943, 54] on button "close" at bounding box center [931, 58] width 45 height 45
